Goal: Task Accomplishment & Management: Manage account settings

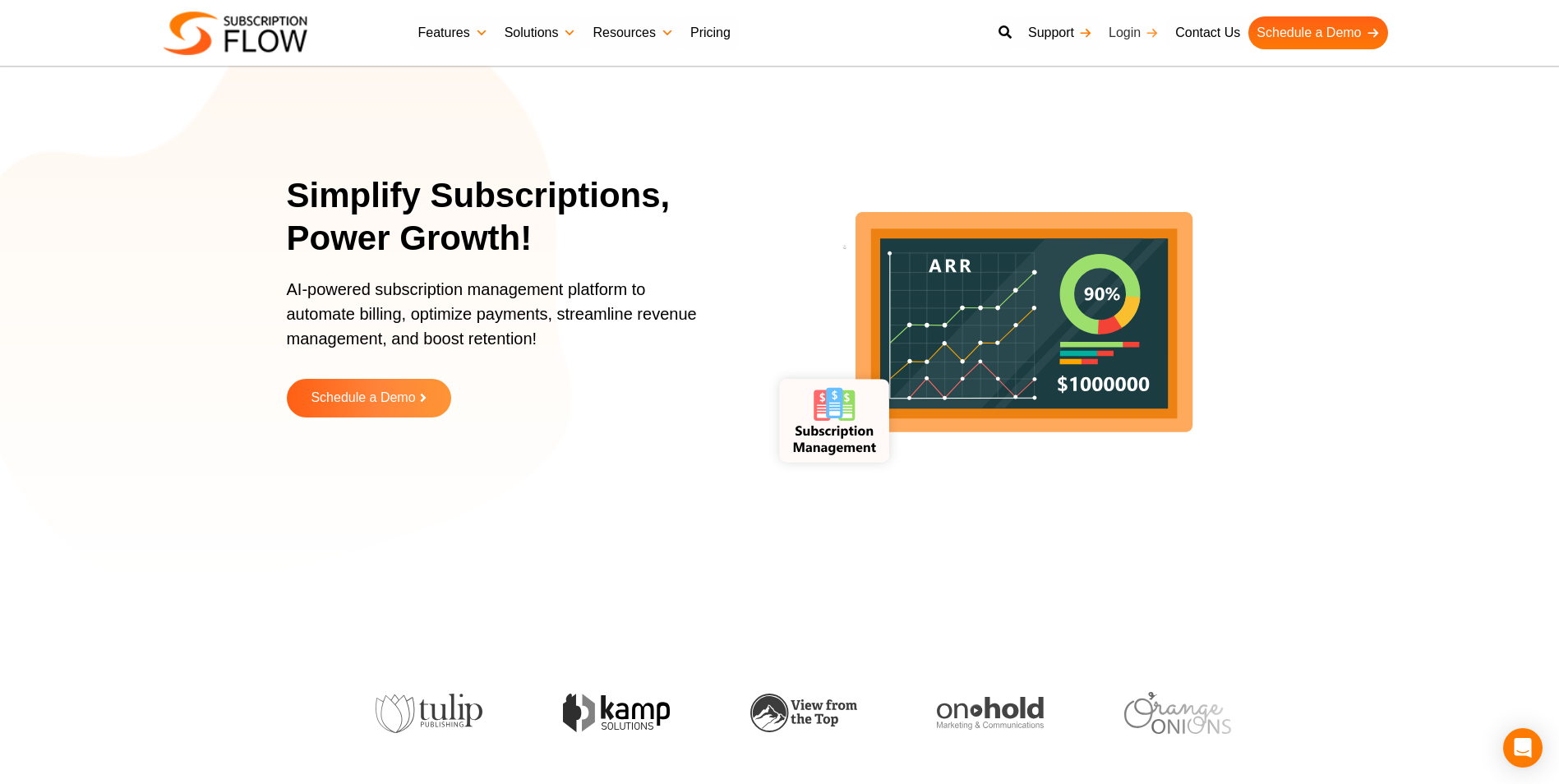
click at [1128, 34] on link "Login" at bounding box center [1133, 33] width 67 height 33
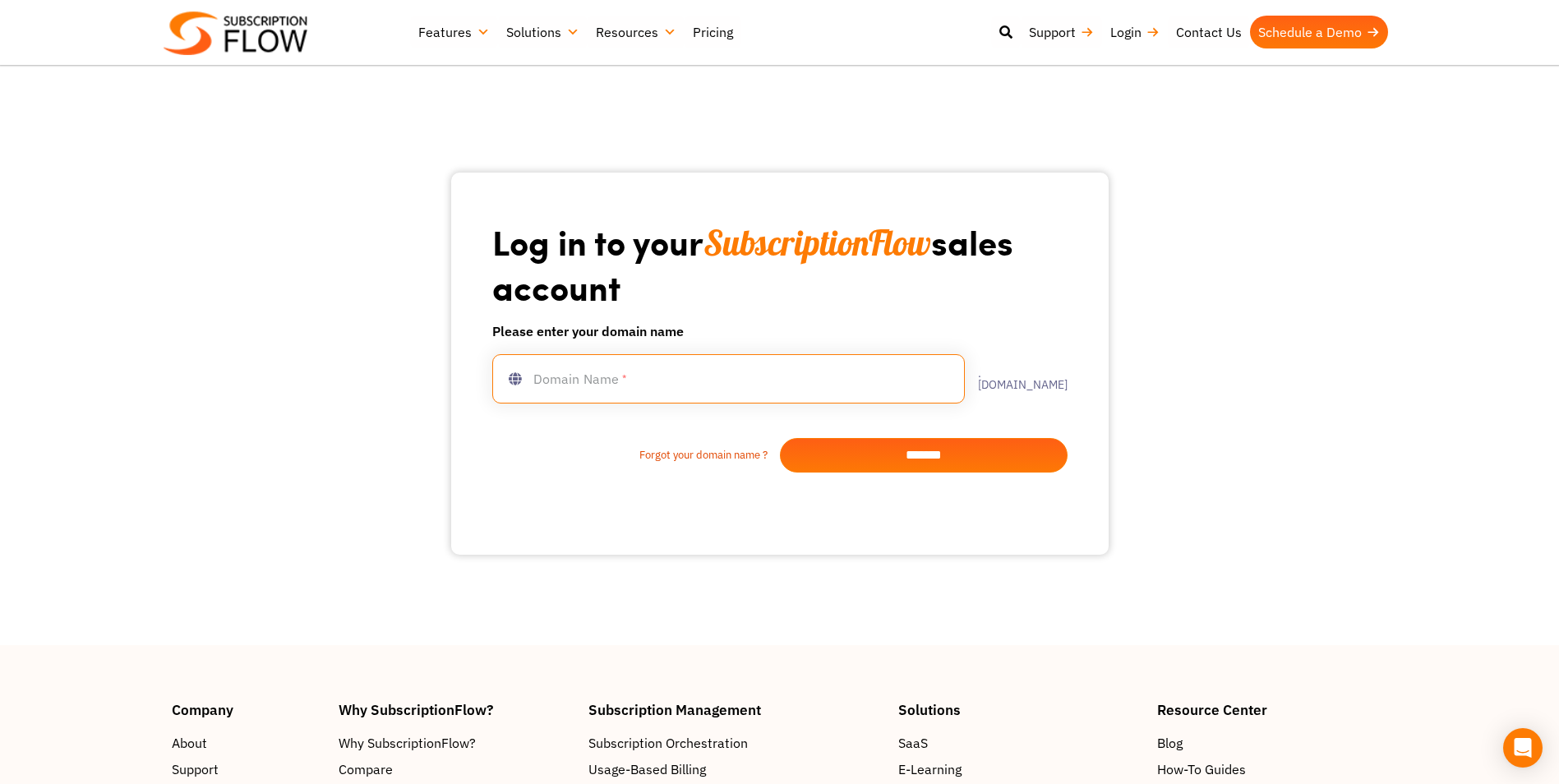
click at [632, 365] on input "text" at bounding box center [729, 379] width 472 height 49
type input "*******"
click at [832, 442] on input "*******" at bounding box center [923, 454] width 288 height 34
